Goal: Task Accomplishment & Management: Use online tool/utility

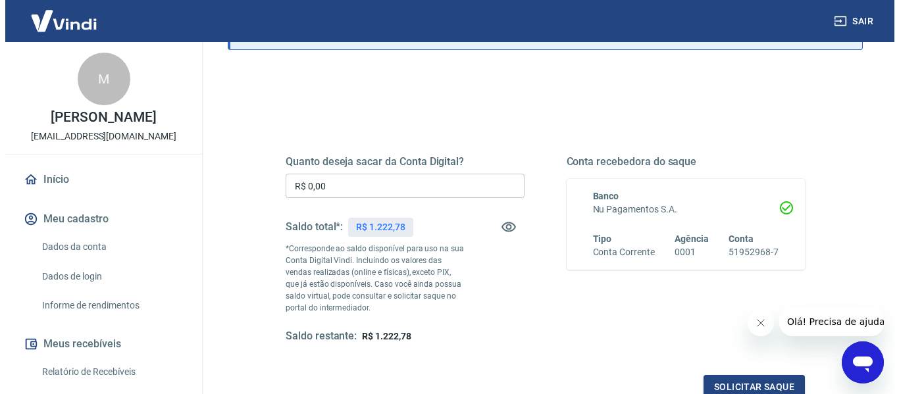
scroll to position [132, 0]
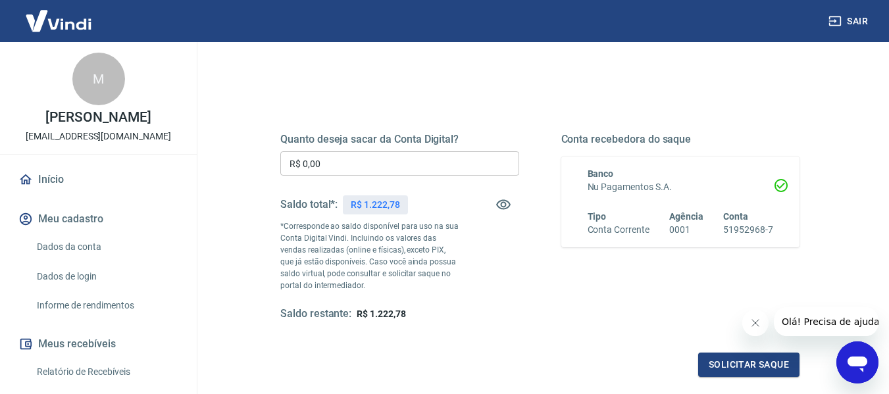
click at [319, 163] on input "R$ 0,00" at bounding box center [399, 163] width 239 height 24
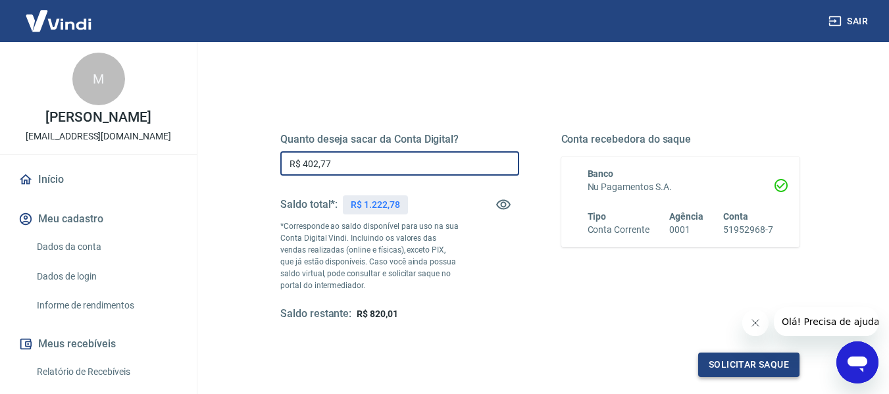
type input "R$ 402,77"
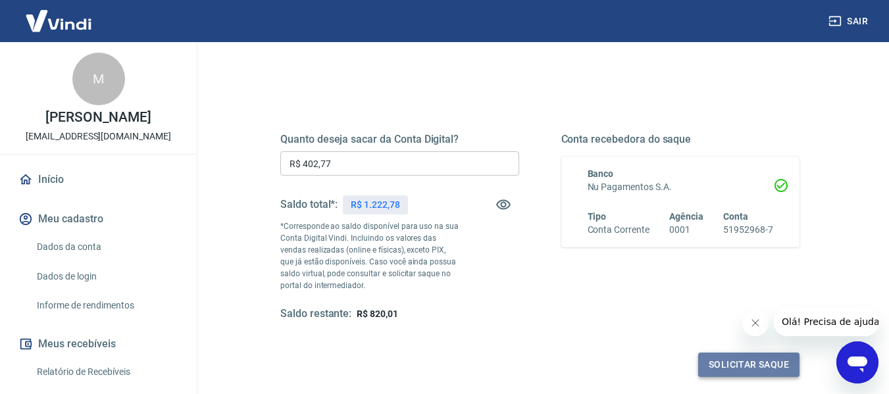
click at [717, 360] on button "Solicitar saque" at bounding box center [748, 365] width 101 height 24
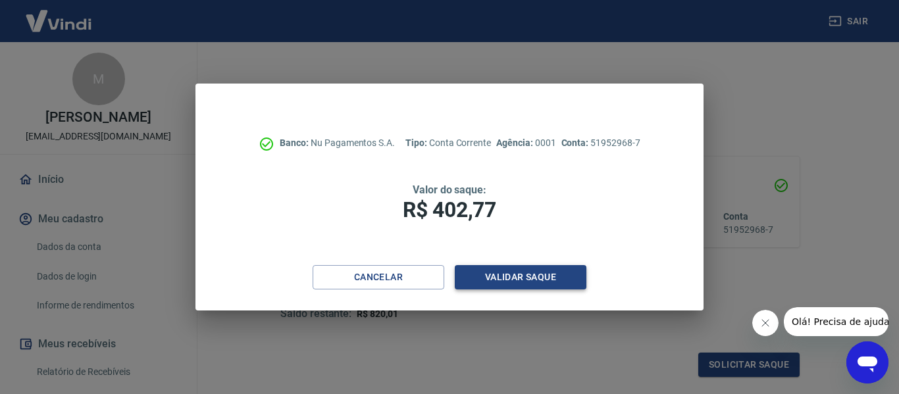
click at [556, 274] on button "Validar saque" at bounding box center [521, 277] width 132 height 24
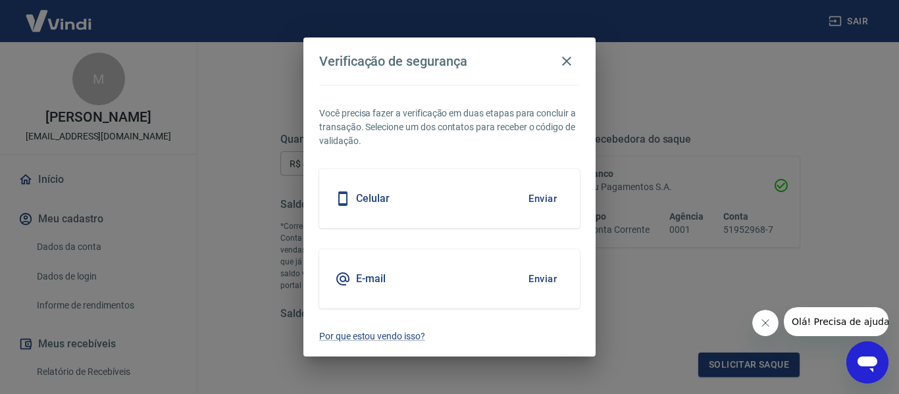
click at [535, 275] on button "Enviar" at bounding box center [542, 279] width 43 height 28
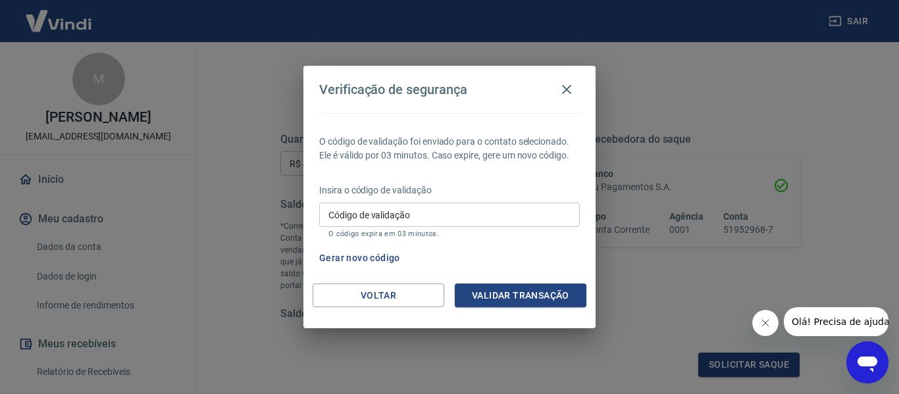
click at [392, 224] on input "Código de validação" at bounding box center [449, 215] width 261 height 24
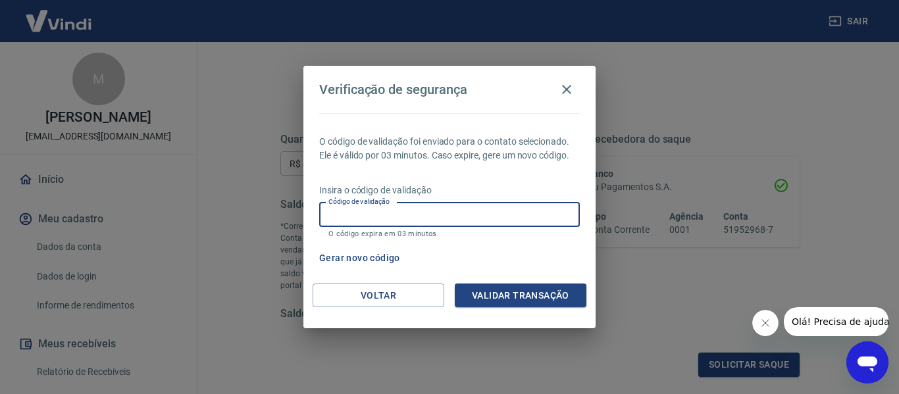
paste input "713176"
type input "713176"
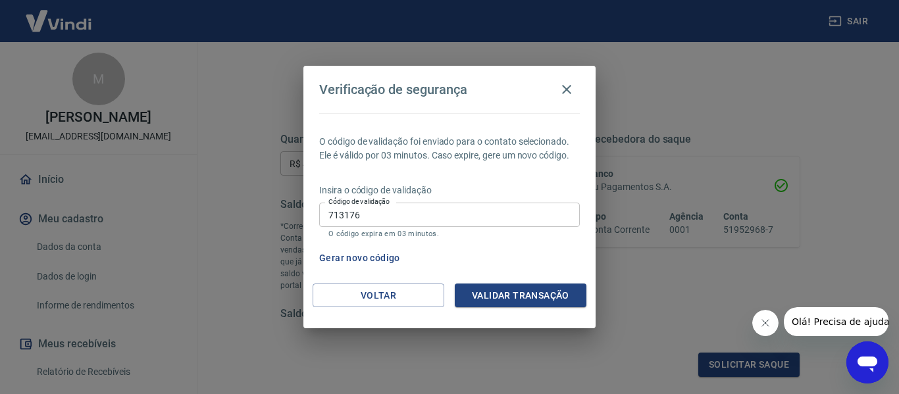
click at [487, 309] on div "Voltar Validar transação" at bounding box center [449, 306] width 292 height 45
click at [487, 295] on button "Validar transação" at bounding box center [521, 296] width 132 height 24
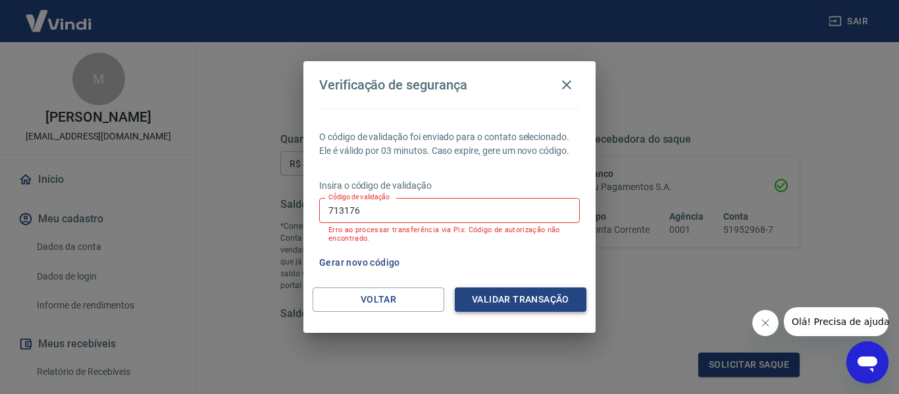
click at [491, 298] on button "Validar transação" at bounding box center [521, 300] width 132 height 24
click at [375, 255] on button "Gerar novo código" at bounding box center [359, 263] width 91 height 24
click at [391, 227] on p "Erro ao processar transferência via Pix: Código de autorização não encontrado." at bounding box center [449, 234] width 242 height 17
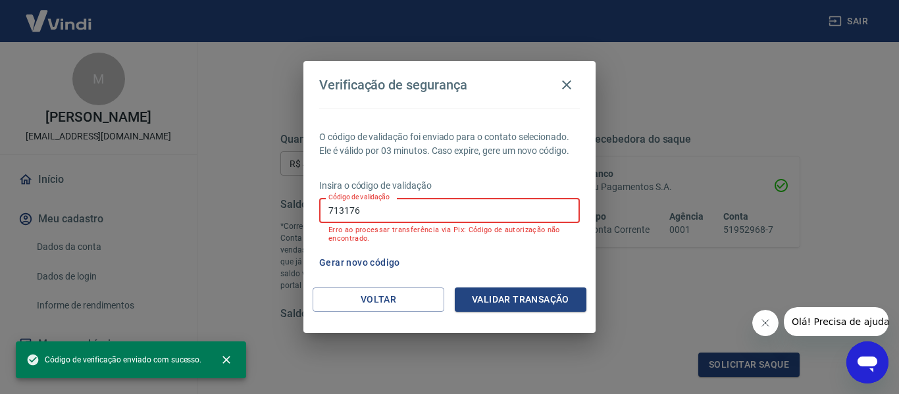
drag, startPoint x: 394, startPoint y: 205, endPoint x: 273, endPoint y: 184, distance: 123.6
click at [273, 184] on div "Verificação de segurança O código de validação foi enviado para o contato selec…" at bounding box center [449, 197] width 899 height 394
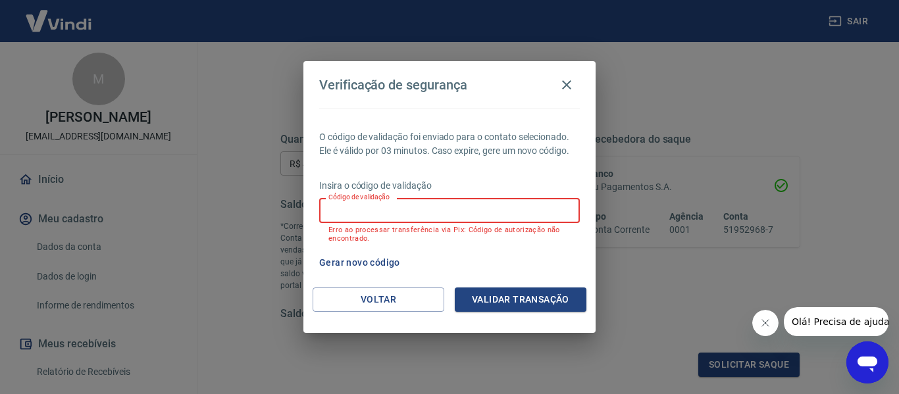
paste input "394907"
type input "394907"
click at [498, 288] on button "Validar transação" at bounding box center [521, 300] width 132 height 24
